Goal: Transaction & Acquisition: Download file/media

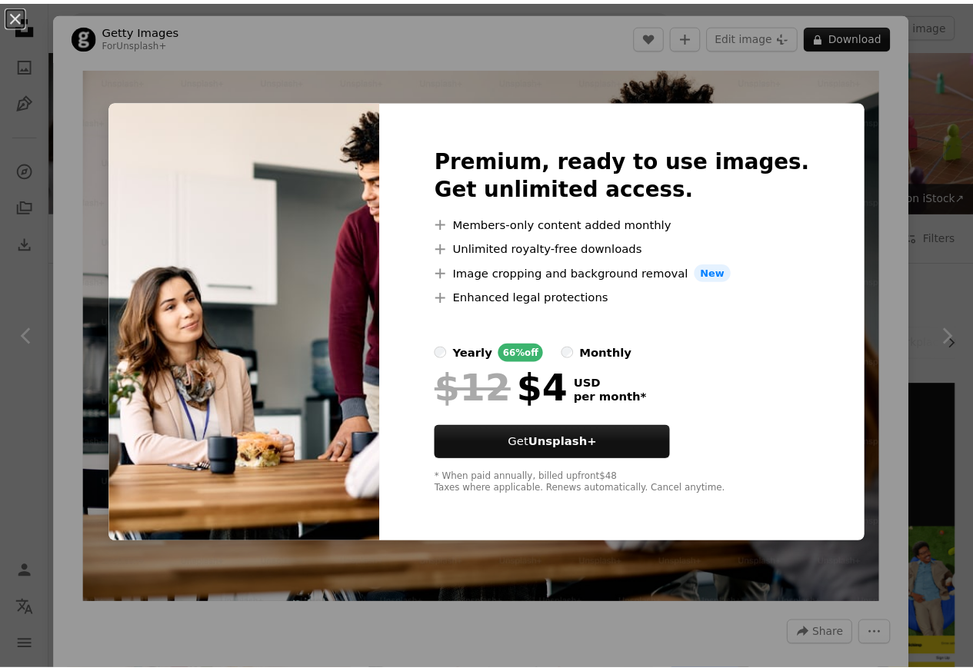
scroll to position [646, 0]
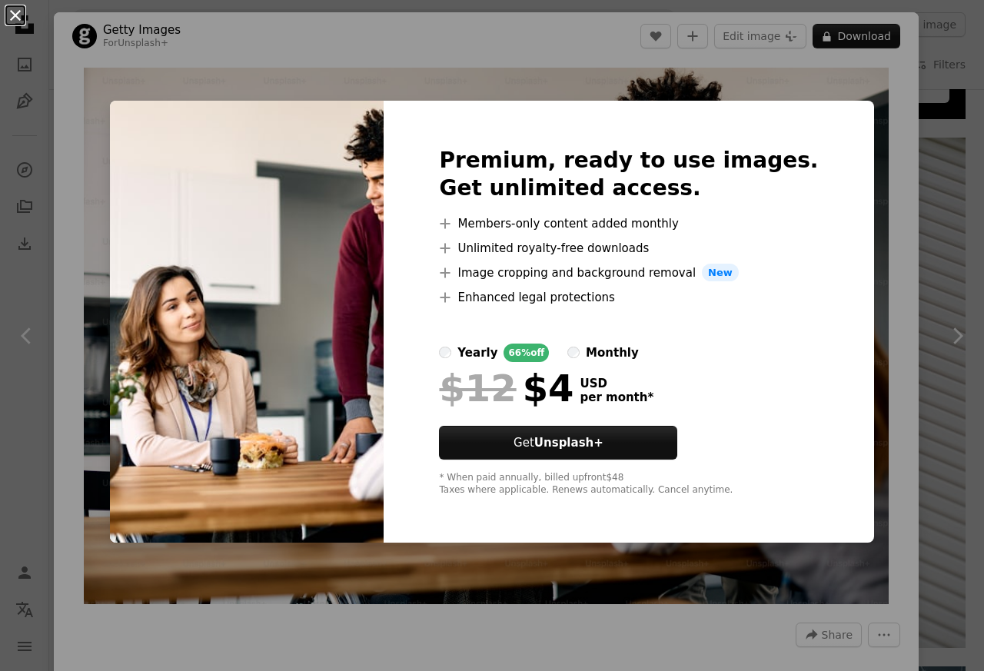
click at [21, 22] on button "An X shape" at bounding box center [15, 15] width 18 height 18
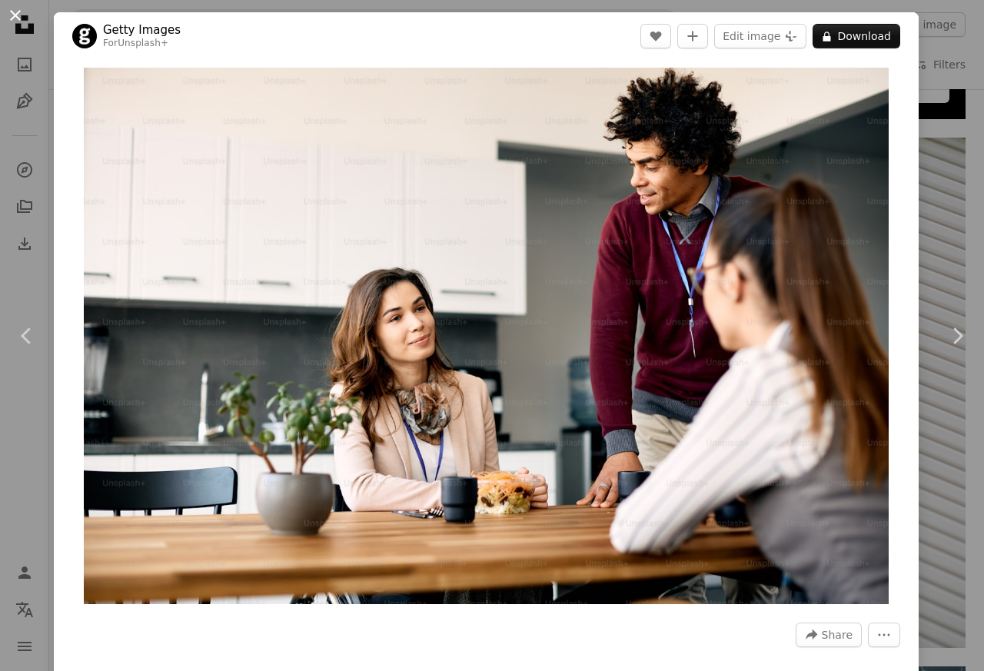
click at [17, 22] on button "An X shape" at bounding box center [15, 15] width 18 height 18
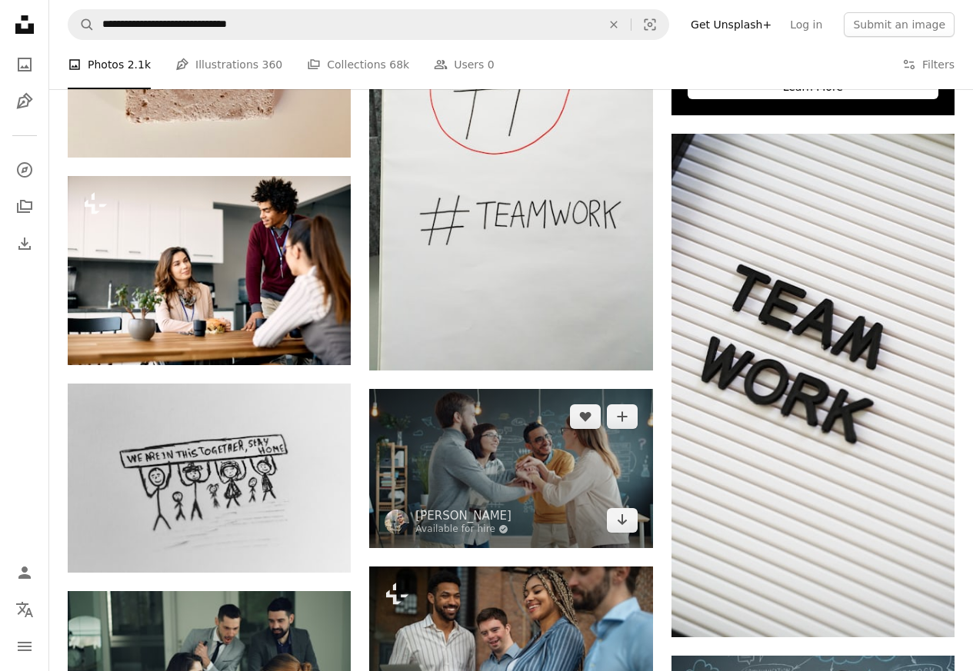
click at [497, 434] on img at bounding box center [510, 468] width 283 height 159
click at [617, 522] on icon "Arrow pointing down" at bounding box center [622, 520] width 12 height 18
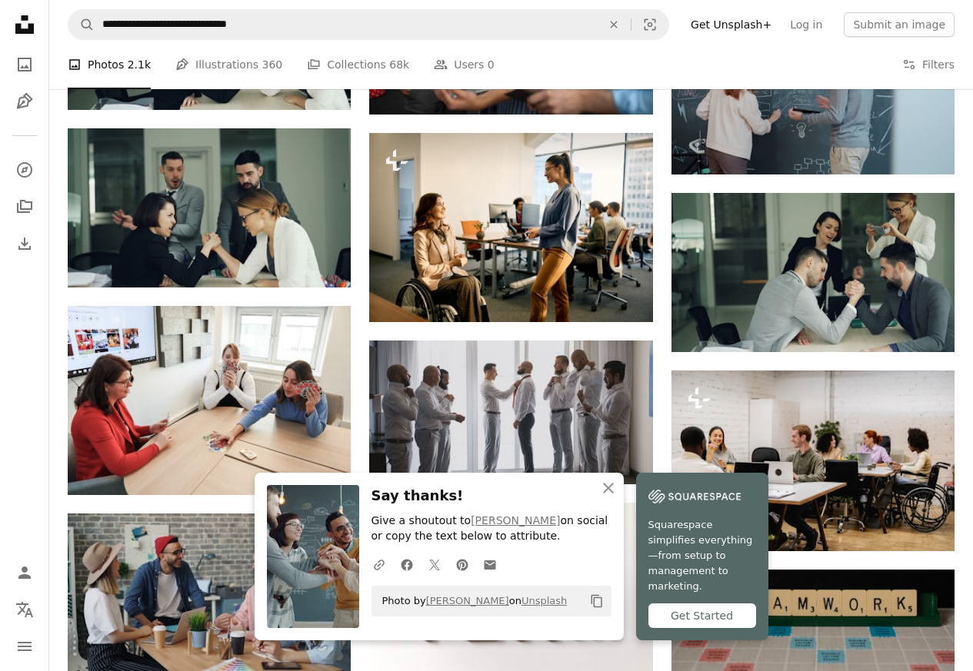
scroll to position [1292, 0]
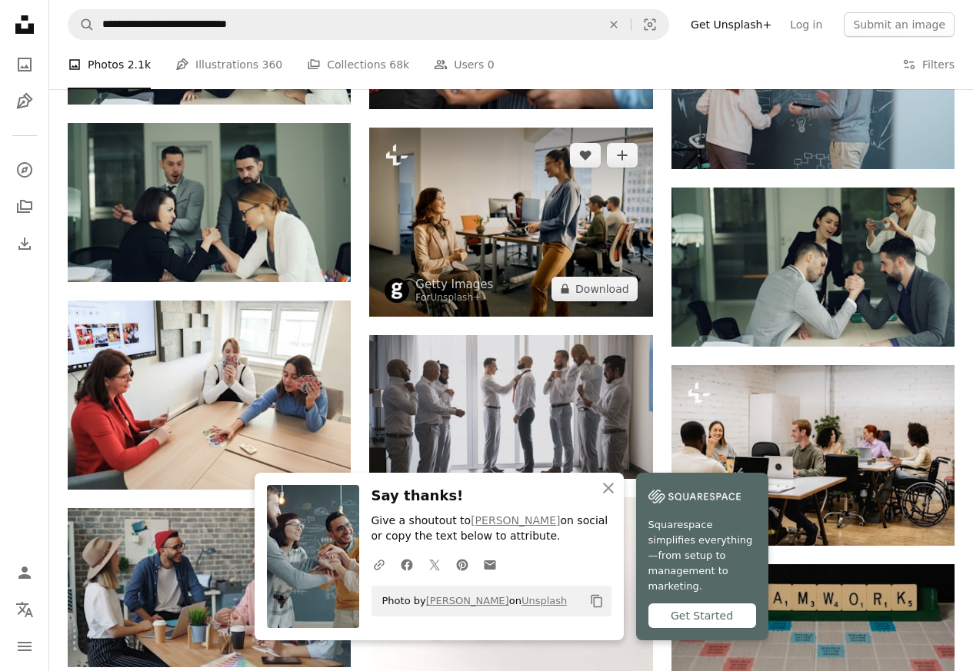
click at [554, 241] on img at bounding box center [510, 222] width 283 height 189
